Goal: Transaction & Acquisition: Purchase product/service

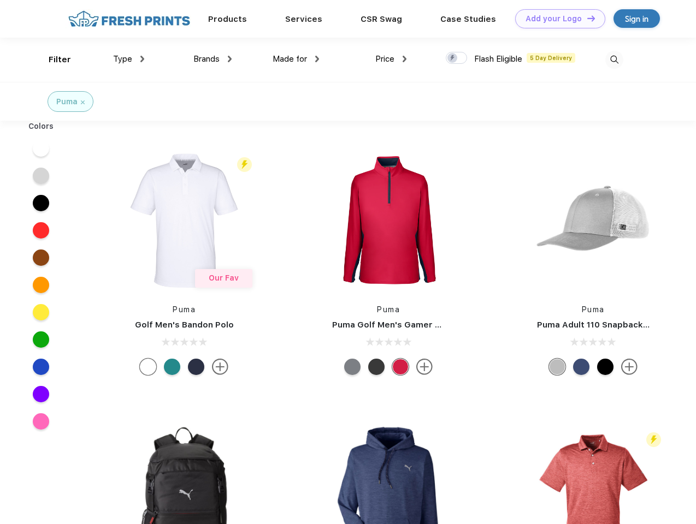
click at [556, 19] on link "Add your Logo Design Tool" at bounding box center [560, 18] width 90 height 19
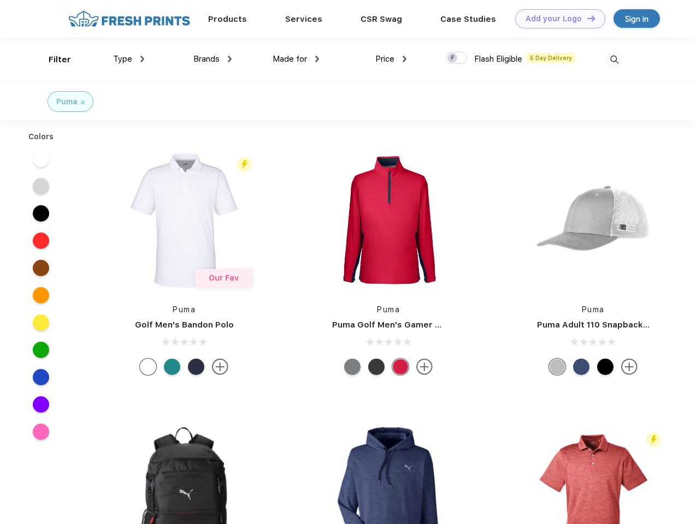
click at [0, 0] on div "Design Tool" at bounding box center [0, 0] width 0 height 0
click at [586, 18] on link "Add your Logo Design Tool" at bounding box center [560, 18] width 90 height 19
click at [52, 60] on div "Filter" at bounding box center [60, 60] width 22 height 13
click at [129, 59] on span "Type" at bounding box center [122, 59] width 19 height 10
click at [213, 59] on span "Brands" at bounding box center [206, 59] width 26 height 10
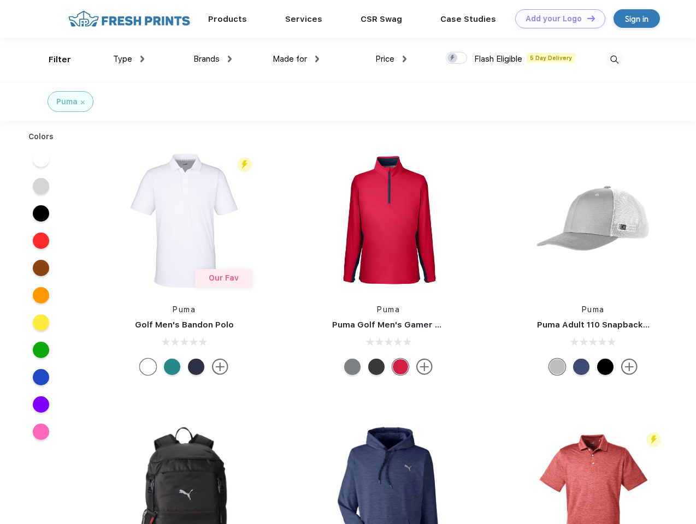
click at [296, 59] on span "Made for" at bounding box center [290, 59] width 34 height 10
click at [391, 59] on span "Price" at bounding box center [384, 59] width 19 height 10
click at [457, 58] on div at bounding box center [456, 58] width 21 height 12
click at [453, 58] on input "checkbox" at bounding box center [449, 54] width 7 height 7
click at [614, 60] on img at bounding box center [614, 60] width 18 height 18
